Goal: Transaction & Acquisition: Purchase product/service

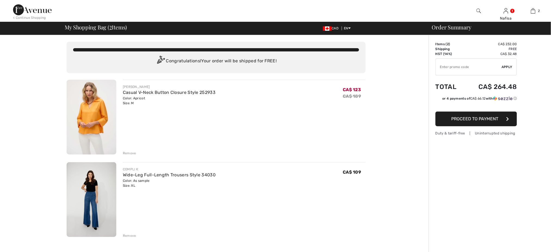
click at [311, 132] on div "JOSEPH RIBKOFF Casual V-Neck Button Closure Style 252933 Color: Apricot Size: M…" at bounding box center [244, 118] width 243 height 76
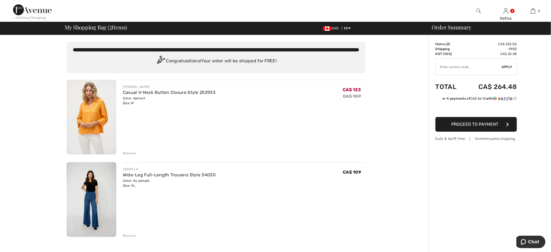
click at [127, 152] on div "Remove" at bounding box center [129, 153] width 13 height 5
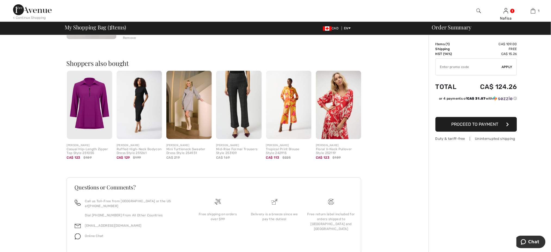
scroll to position [116, 0]
click at [294, 120] on img at bounding box center [288, 104] width 45 height 68
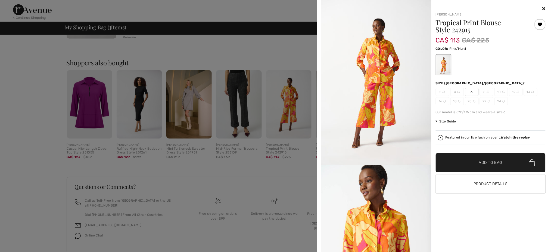
click at [470, 91] on span "6" at bounding box center [472, 92] width 14 height 8
click at [488, 164] on span "Add to Bag" at bounding box center [490, 163] width 23 height 6
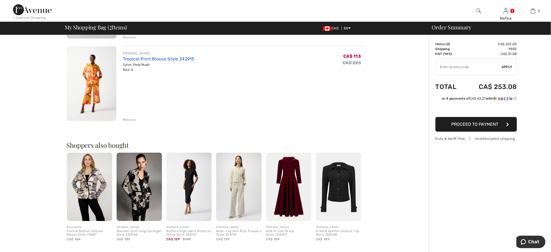
click at [162, 59] on link "Tropical Print Blouse Style 242915" at bounding box center [159, 58] width 72 height 5
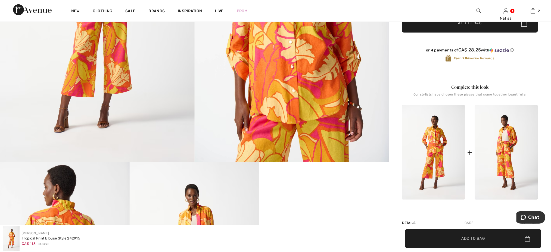
scroll to position [159, 0]
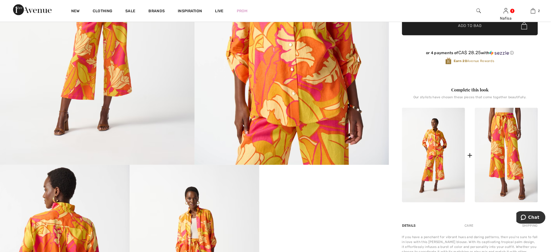
click at [515, 154] on img at bounding box center [506, 155] width 63 height 95
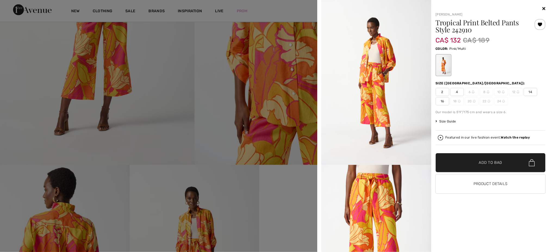
click at [530, 92] on span "14" at bounding box center [531, 92] width 14 height 8
click at [486, 160] on span "Add to Bag" at bounding box center [490, 163] width 23 height 6
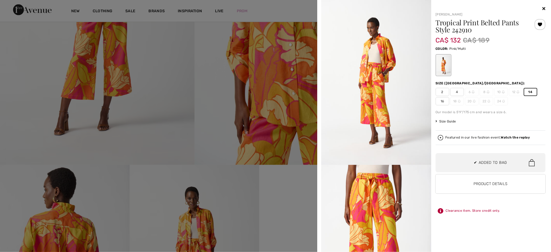
scroll to position [0, 0]
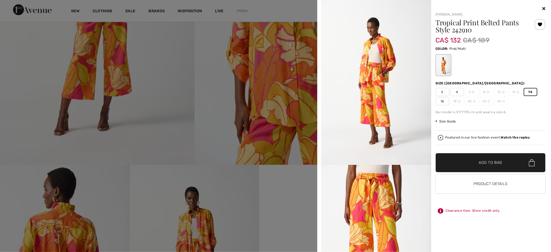
click at [546, 9] on div "Your browser does not support the video tag. Joseph Ribkoff Tropical Print Belt…" at bounding box center [433, 126] width 229 height 252
click at [543, 8] on icon at bounding box center [543, 8] width 3 height 4
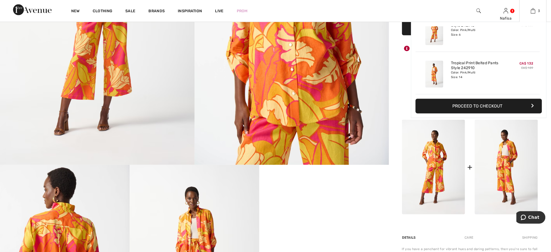
click at [533, 15] on div "3 Added to Bag Compli K Wide-leg Full-length Trousers Style 34030 CA$ 109 Color…" at bounding box center [532, 11] width 27 height 22
click at [533, 11] on img at bounding box center [533, 11] width 5 height 7
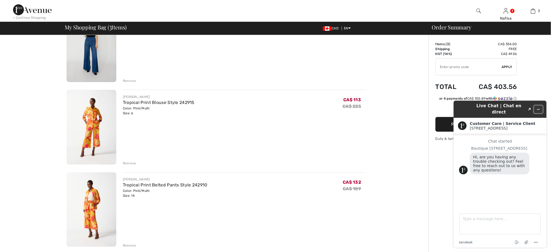
click at [537, 107] on icon "Minimize widget" at bounding box center [538, 109] width 4 height 4
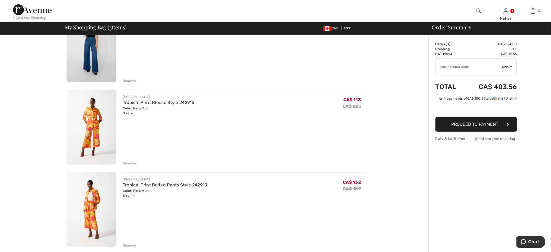
click at [92, 60] on img at bounding box center [92, 44] width 50 height 75
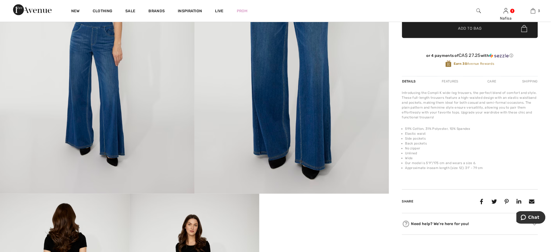
scroll to position [116, 0]
